Goal: Check status: Check status

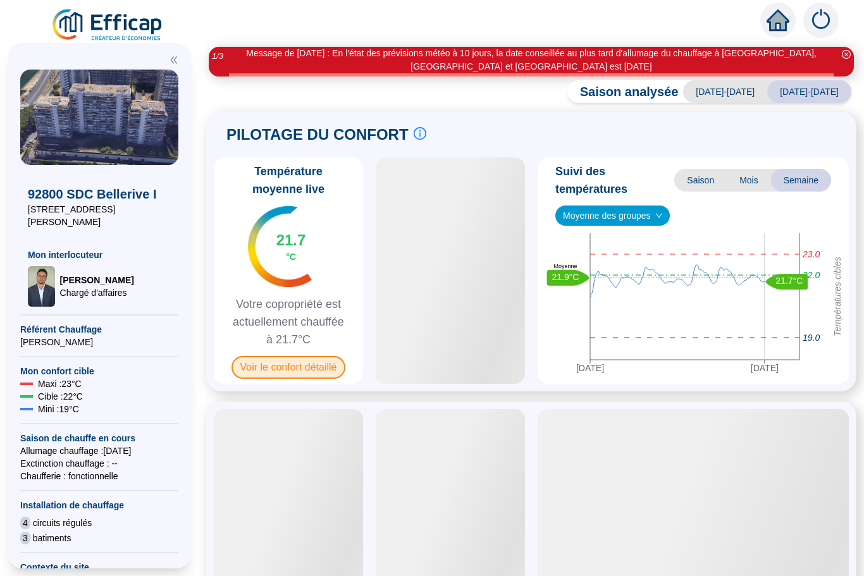
click at [292, 365] on span "Voir le confort détaillé" at bounding box center [288, 367] width 114 height 23
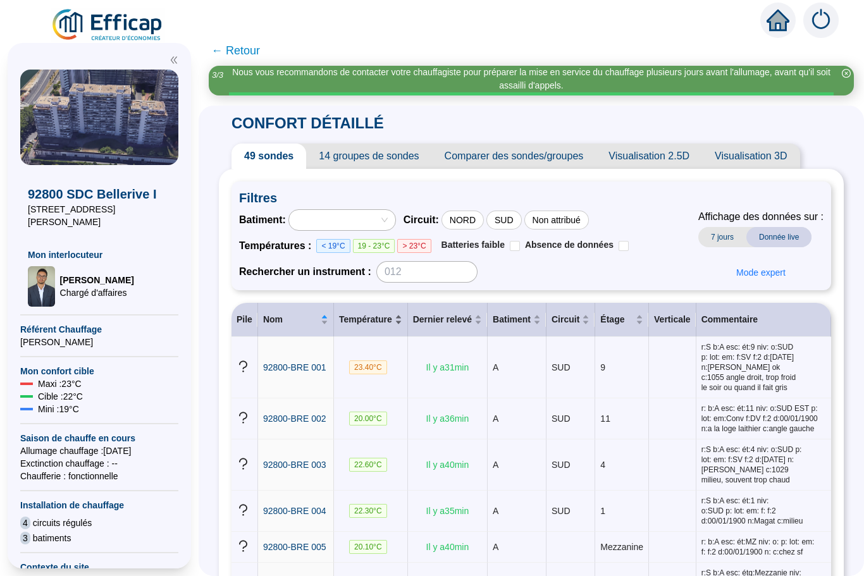
click at [389, 318] on span "Température" at bounding box center [365, 319] width 53 height 13
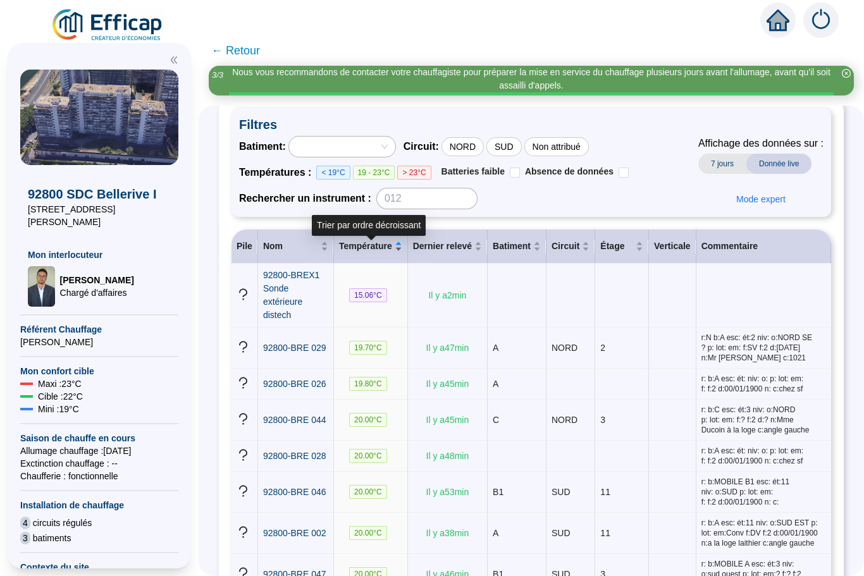
scroll to position [74, 0]
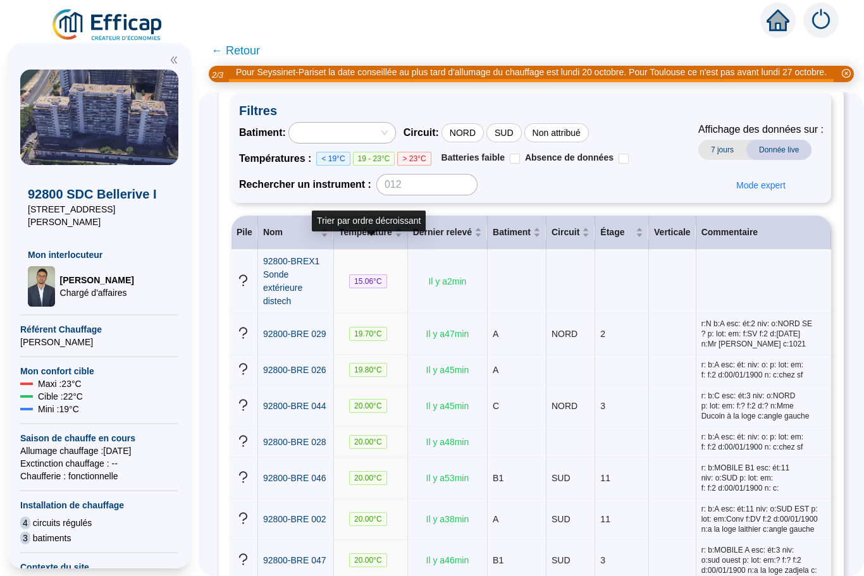
click at [216, 54] on span "← Retour" at bounding box center [235, 51] width 49 height 18
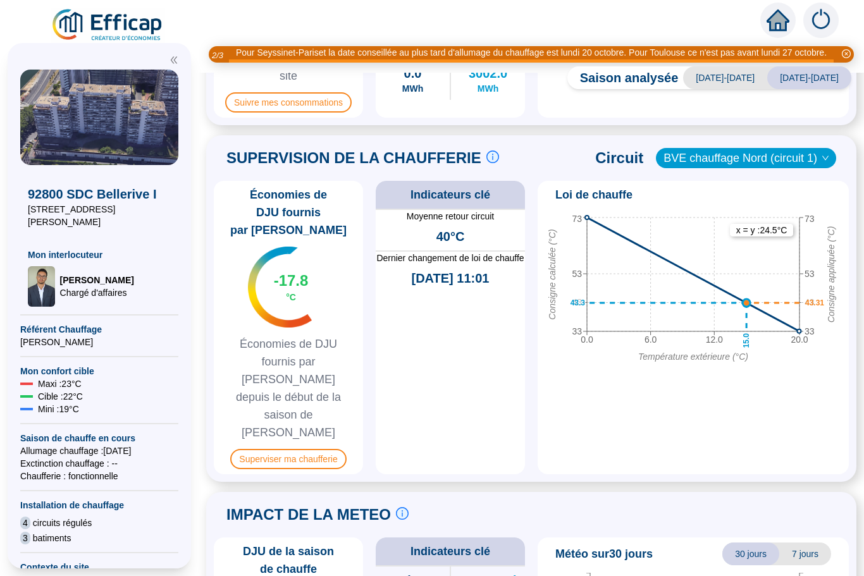
scroll to position [595, 0]
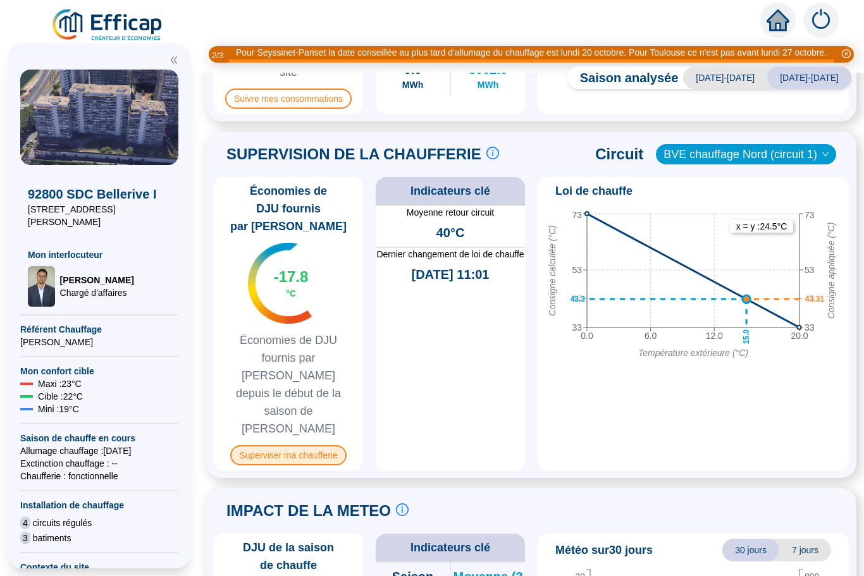
click at [278, 445] on span "Superviser ma chaufferie" at bounding box center [288, 455] width 116 height 20
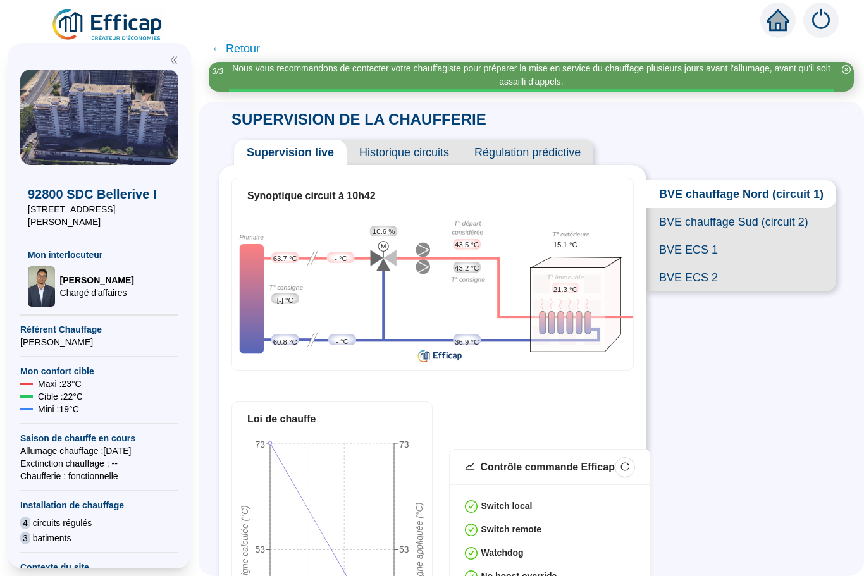
click at [697, 220] on span "BVE chauffage Sud (circuit 2)" at bounding box center [741, 222] width 190 height 28
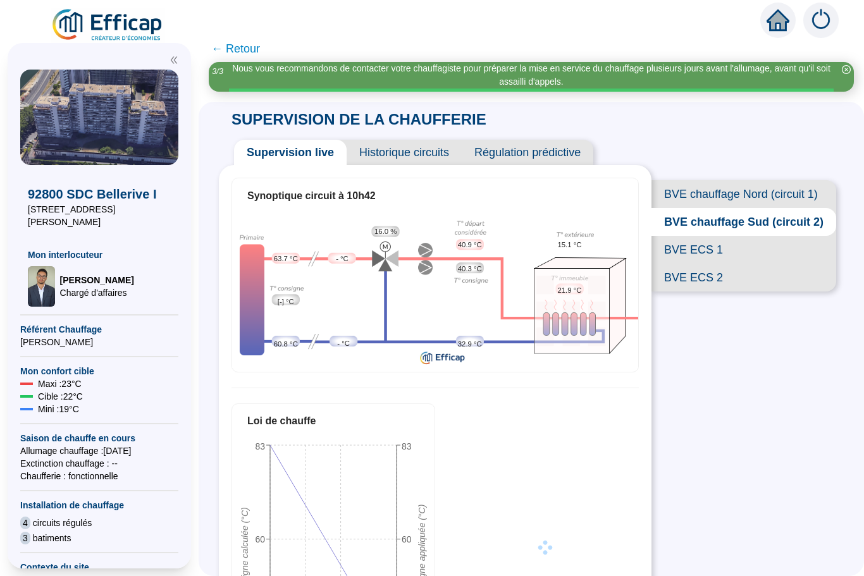
click at [690, 253] on span "BVE ECS 1" at bounding box center [743, 250] width 185 height 28
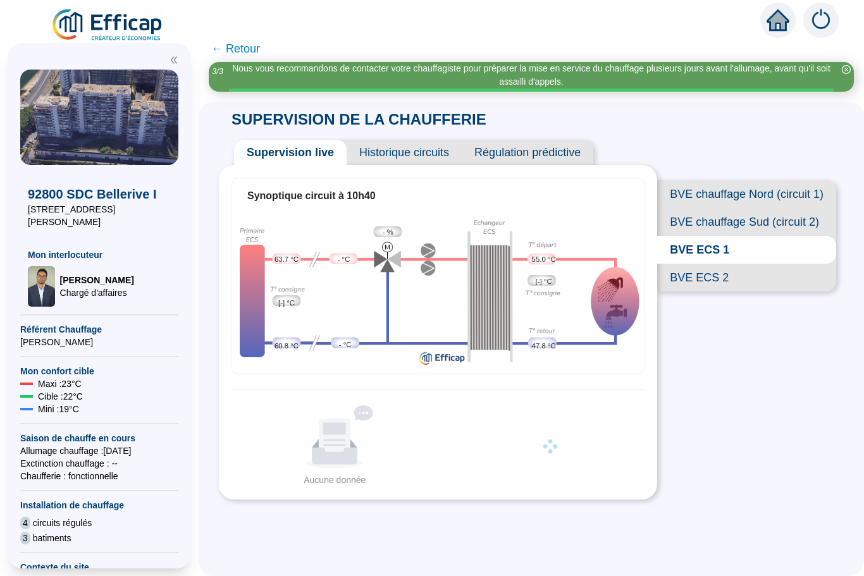
click at [691, 273] on span "BVE ECS 2" at bounding box center [746, 278] width 179 height 28
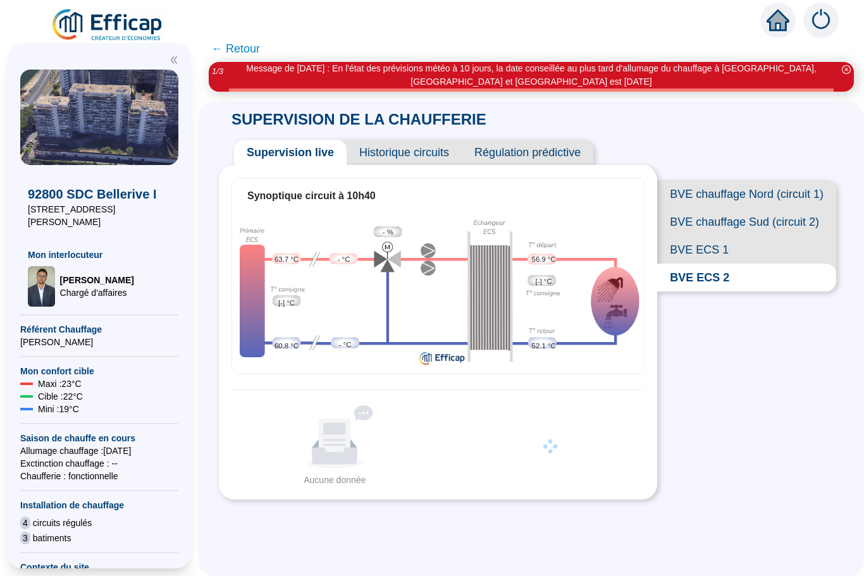
click at [687, 255] on span "BVE ECS 1" at bounding box center [746, 250] width 179 height 28
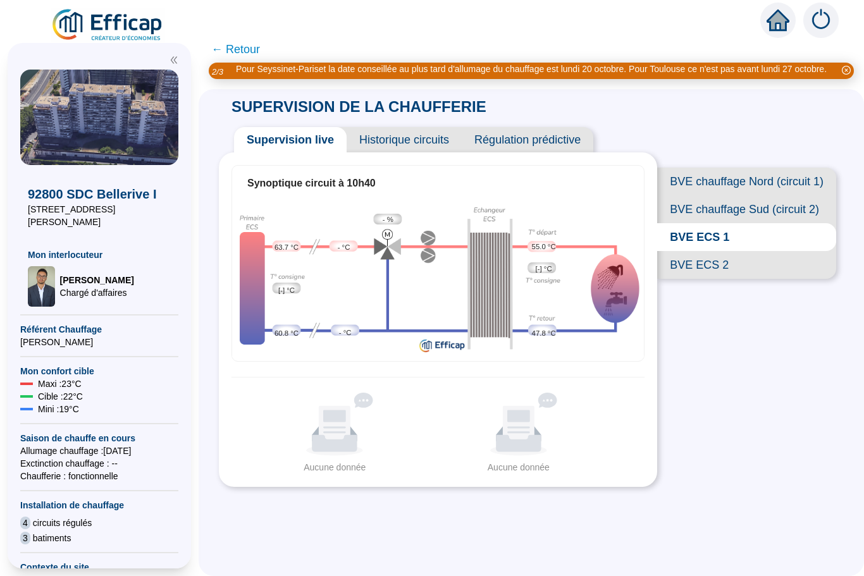
click at [690, 278] on span "BVE ECS 2" at bounding box center [746, 265] width 179 height 28
